Goal: Find specific page/section: Find specific page/section

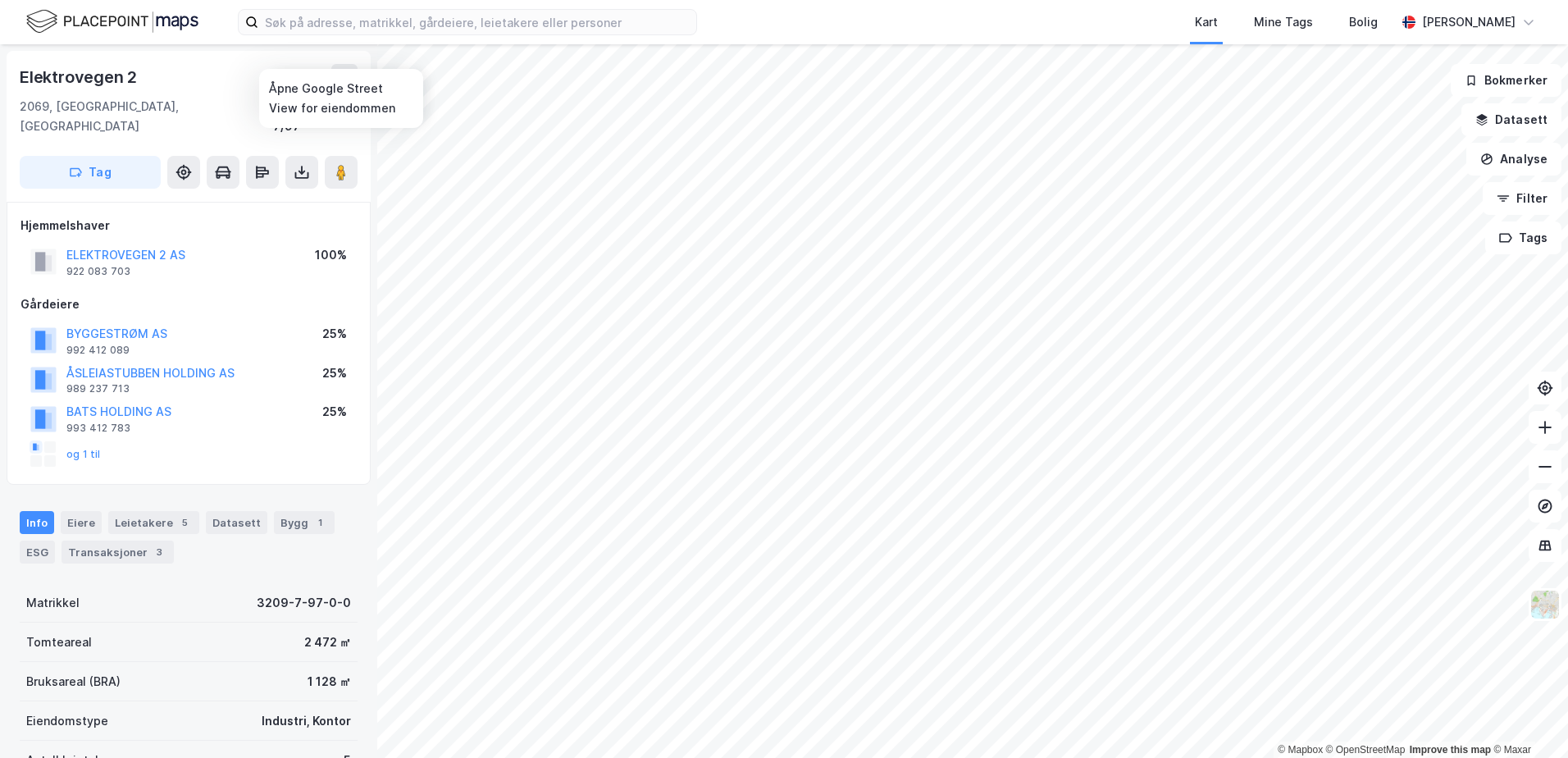
click at [341, 164] on image at bounding box center [341, 173] width 10 height 16
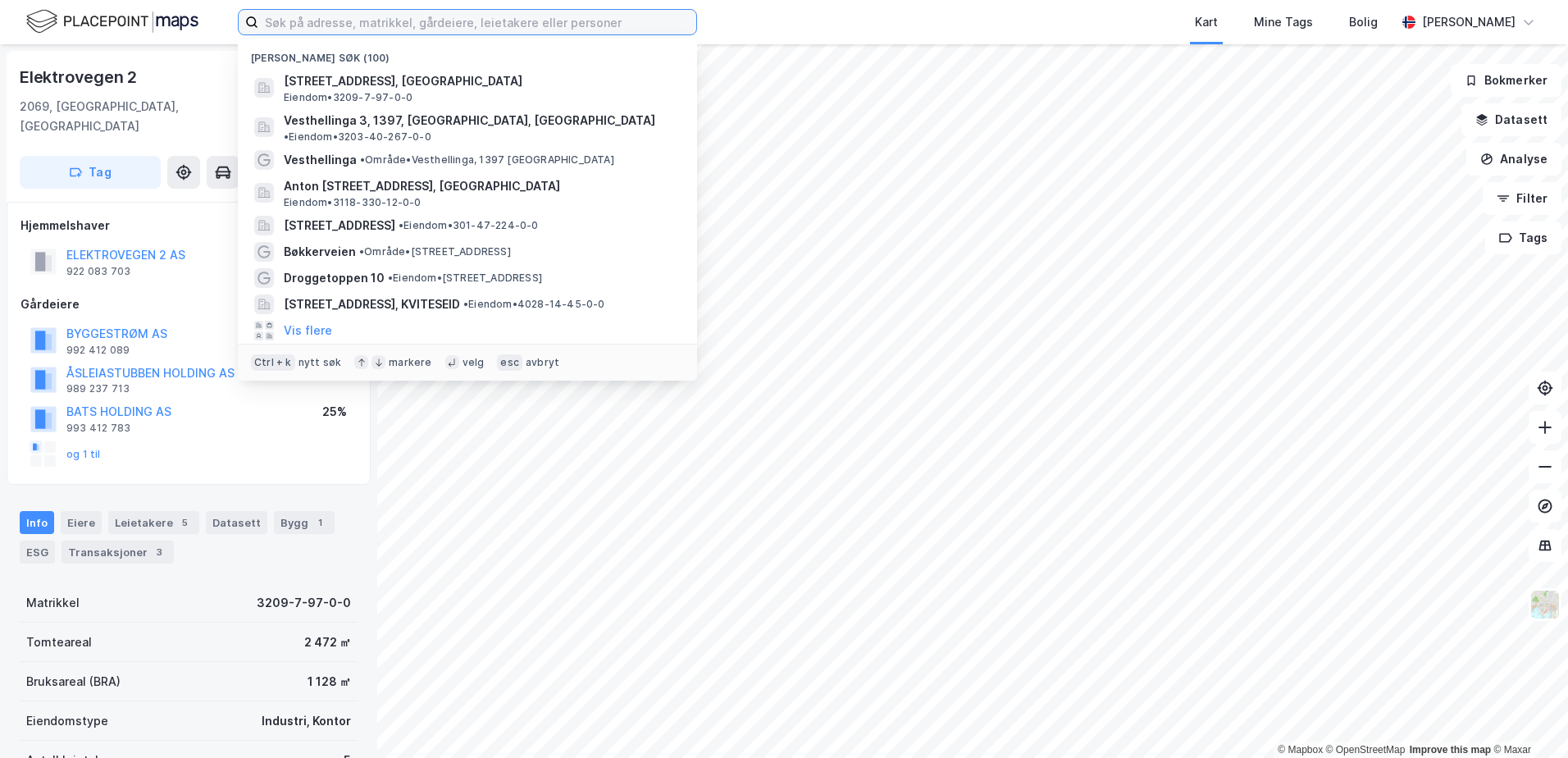
click at [272, 21] on input at bounding box center [477, 22] width 438 height 24
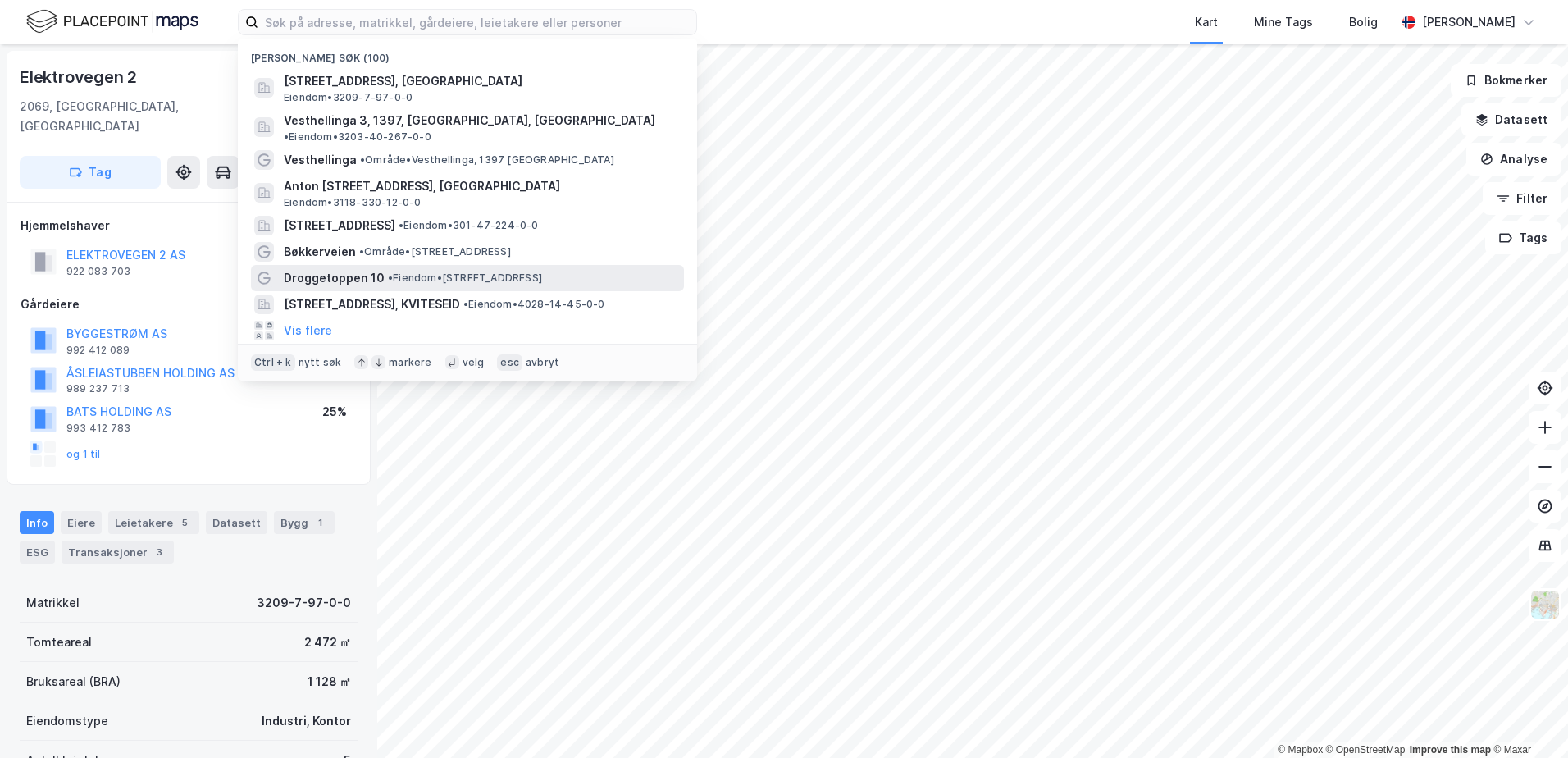
click at [322, 268] on span "Droggetoppen 10" at bounding box center [334, 278] width 101 height 20
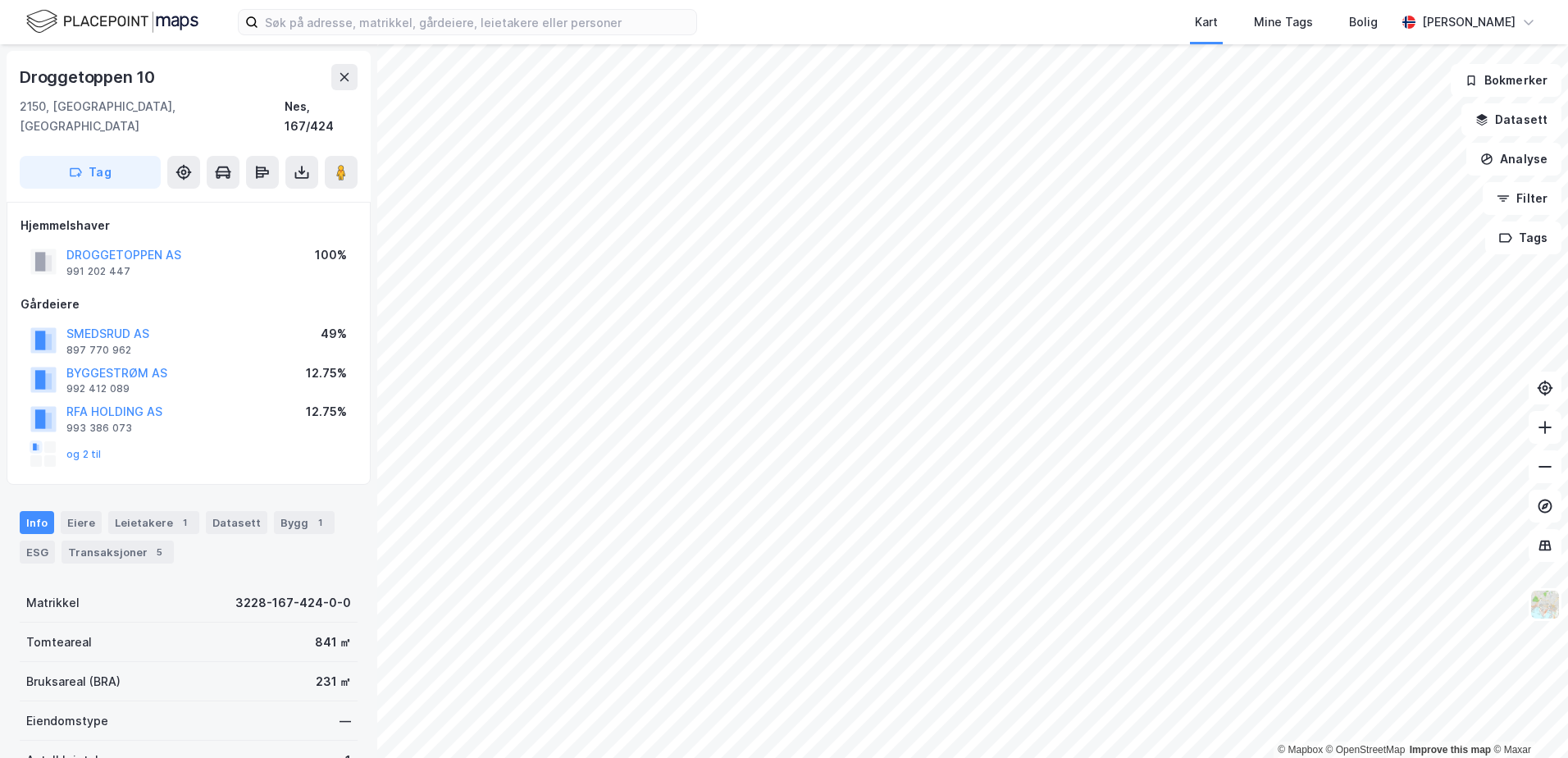
scroll to position [4, 0]
click at [349, 161] on icon at bounding box center [341, 169] width 16 height 16
